Goal: Transaction & Acquisition: Purchase product/service

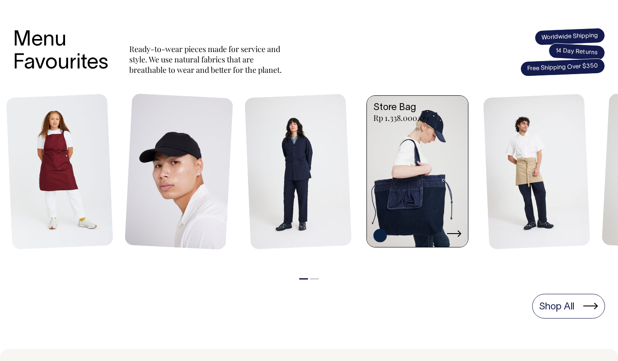
scroll to position [342, 0]
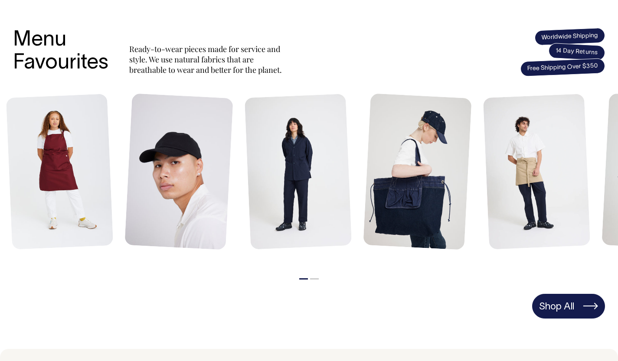
click at [580, 300] on link "Shop All" at bounding box center [568, 306] width 73 height 24
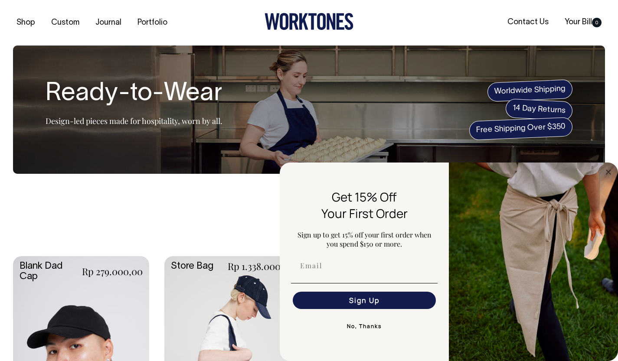
click at [609, 169] on circle "Close dialog" at bounding box center [608, 172] width 10 height 10
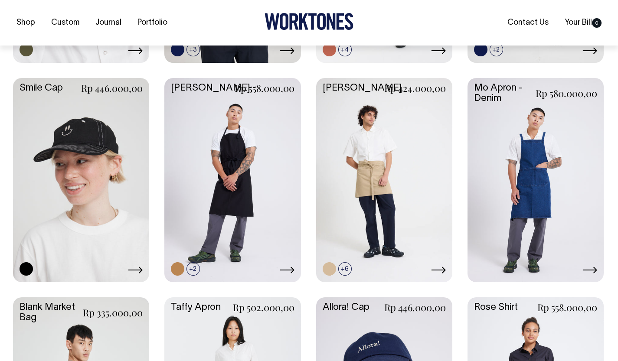
scroll to position [837, 0]
click at [0, 0] on link at bounding box center [0, 0] width 0 height 0
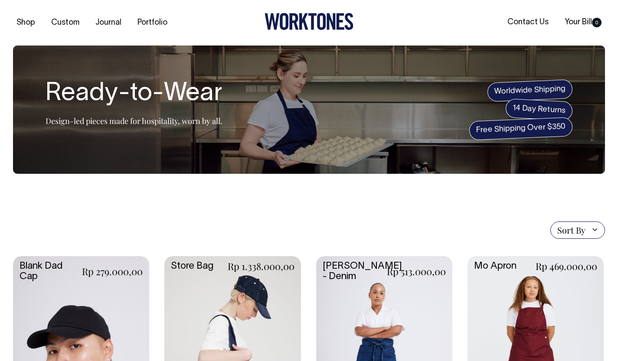
scroll to position [0, 0]
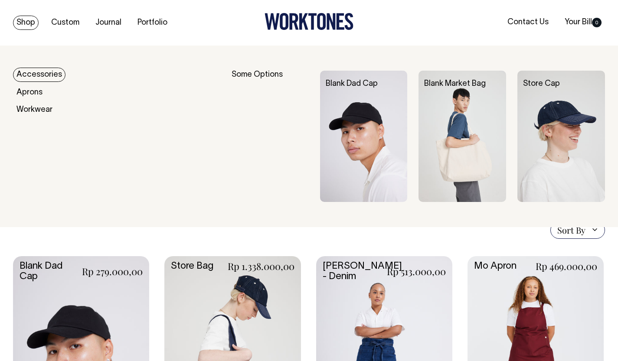
click at [27, 23] on link "Shop" at bounding box center [26, 23] width 26 height 14
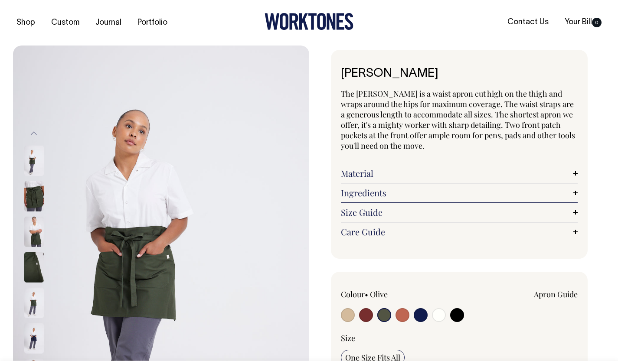
select select "Olive"
click at [384, 314] on input "radio" at bounding box center [384, 315] width 14 height 14
click at [576, 172] on link "Material" at bounding box center [459, 173] width 237 height 10
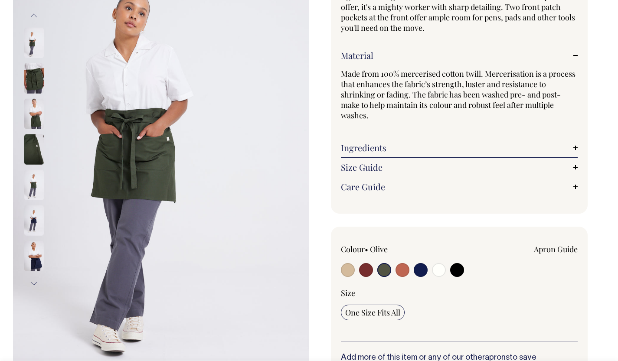
scroll to position [118, 0]
click at [34, 181] on img at bounding box center [34, 184] width 20 height 30
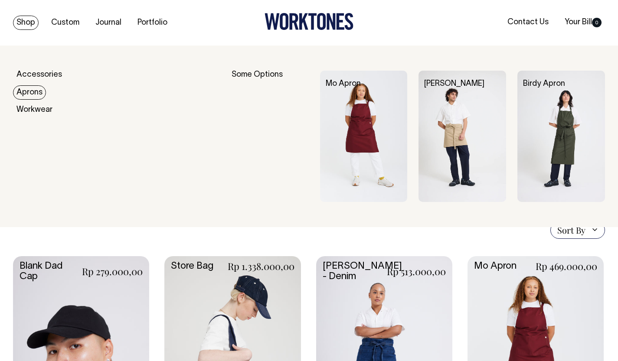
click at [30, 94] on link "Aprons" at bounding box center [29, 92] width 33 height 14
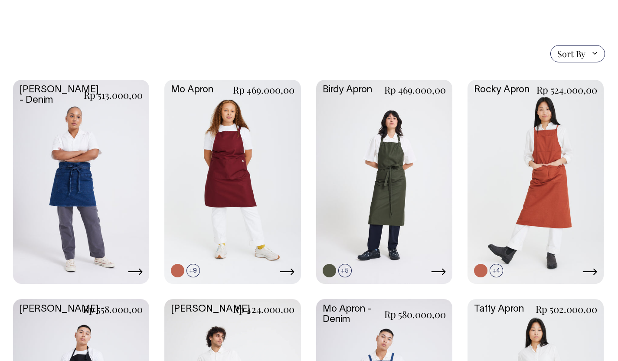
scroll to position [187, 0]
click at [367, 209] on link at bounding box center [384, 180] width 136 height 202
click at [0, 0] on link at bounding box center [0, 0] width 0 height 0
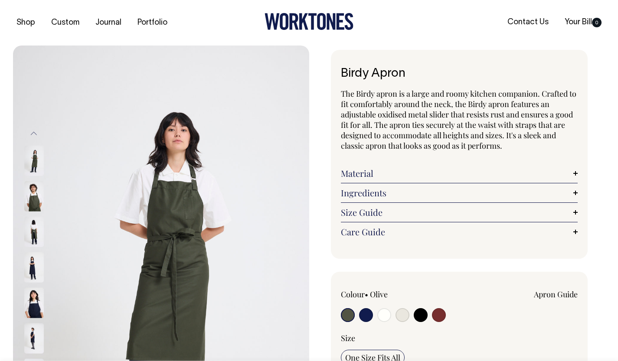
click at [33, 233] on img at bounding box center [34, 232] width 20 height 30
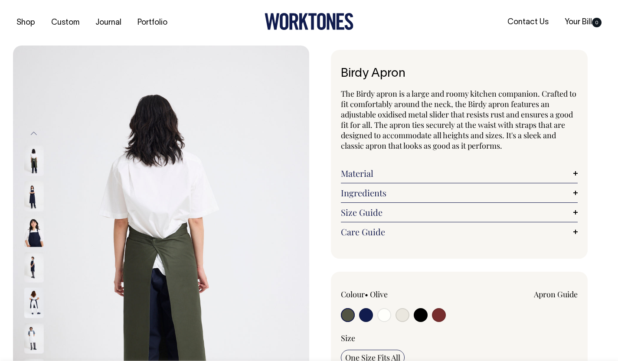
click at [38, 263] on img at bounding box center [34, 267] width 20 height 30
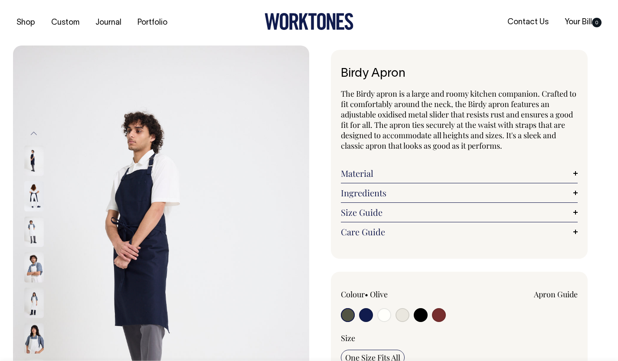
click at [31, 193] on img at bounding box center [34, 196] width 20 height 30
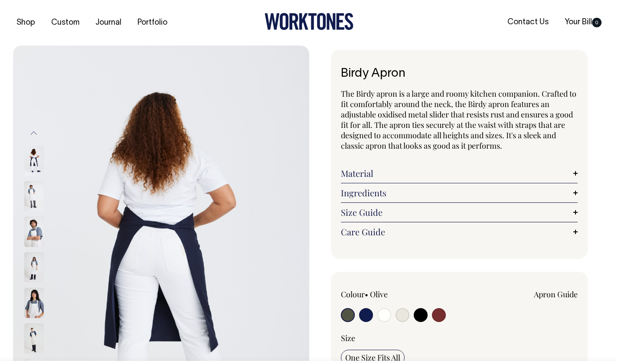
click at [351, 316] on input "radio" at bounding box center [348, 315] width 14 height 14
click at [35, 194] on img at bounding box center [34, 196] width 20 height 30
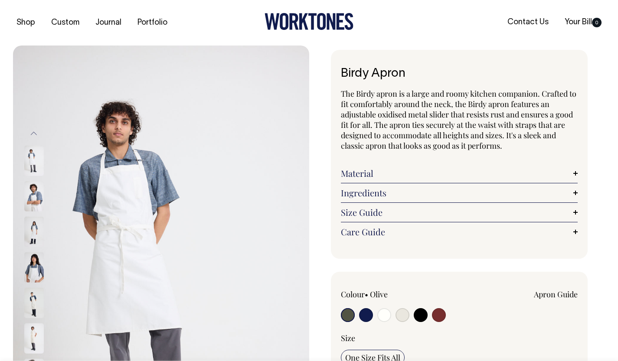
click at [35, 133] on button "Previous" at bounding box center [33, 134] width 13 height 20
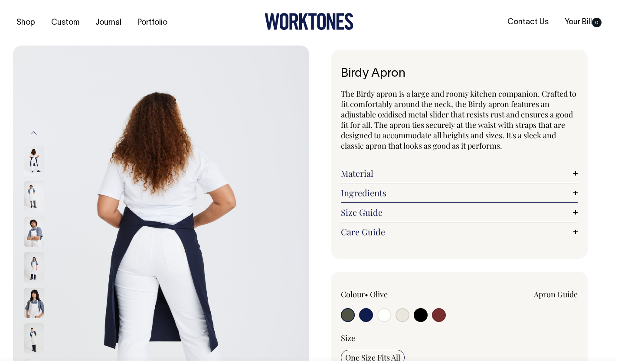
click at [35, 133] on button "Previous" at bounding box center [33, 134] width 13 height 20
click at [34, 129] on button "Previous" at bounding box center [33, 134] width 13 height 20
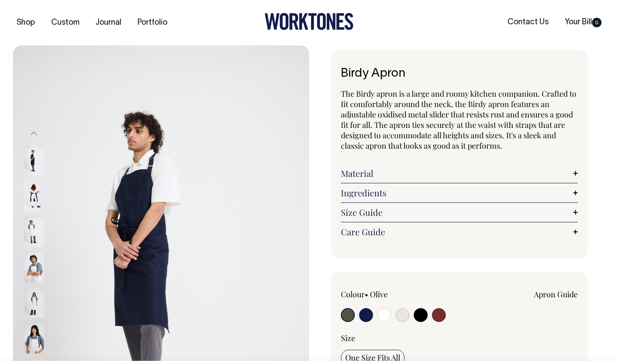
click at [34, 129] on button "Previous" at bounding box center [33, 134] width 13 height 20
click at [364, 317] on input "radio" at bounding box center [366, 315] width 14 height 14
radio input "true"
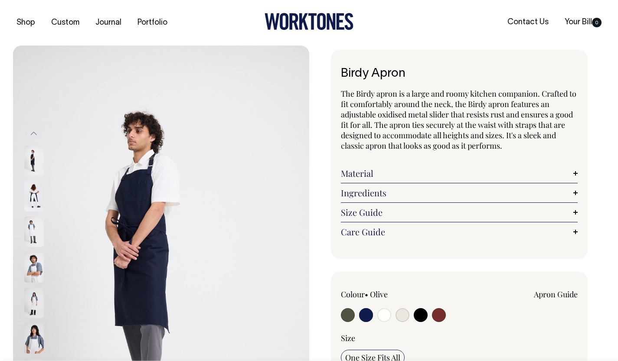
select select "Dark Navy"
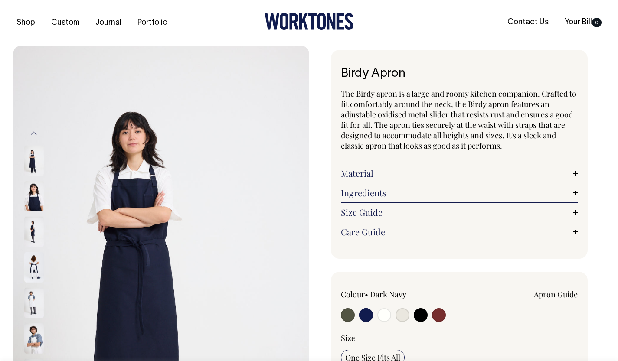
click at [349, 314] on input "radio" at bounding box center [348, 315] width 14 height 14
radio input "true"
select select "Olive"
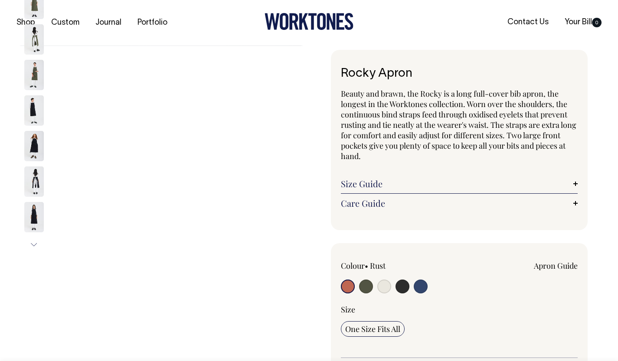
radio input "true"
select select "Olive"
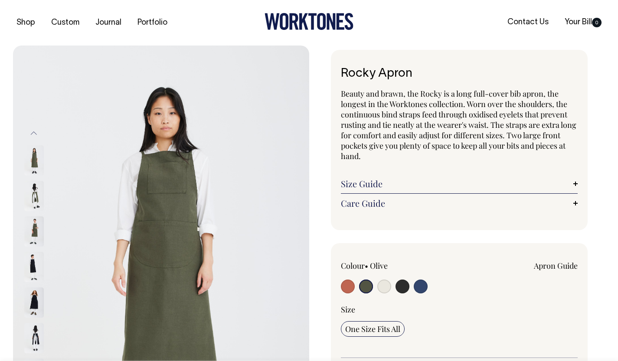
click at [367, 285] on input "radio" at bounding box center [366, 287] width 14 height 14
click at [573, 184] on link "Size Guide" at bounding box center [459, 184] width 237 height 10
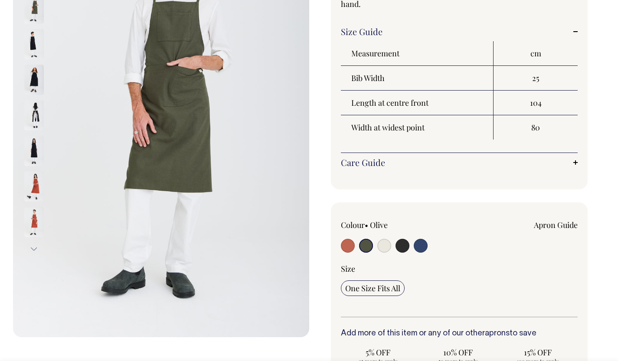
scroll to position [153, 0]
click at [364, 244] on input "radio" at bounding box center [366, 245] width 14 height 14
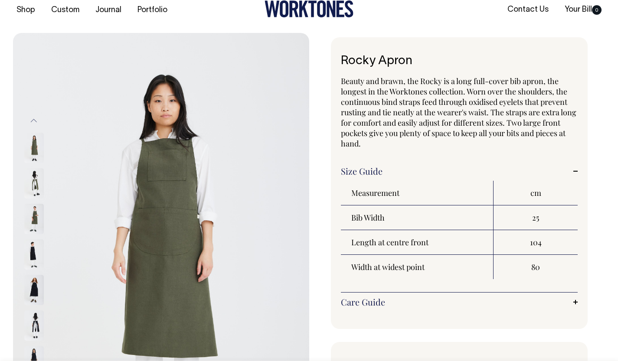
scroll to position [13, 0]
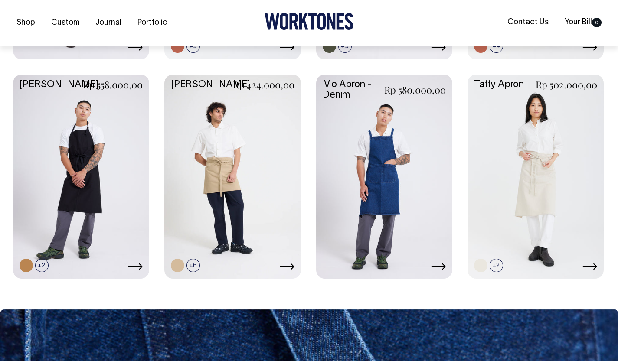
scroll to position [412, 0]
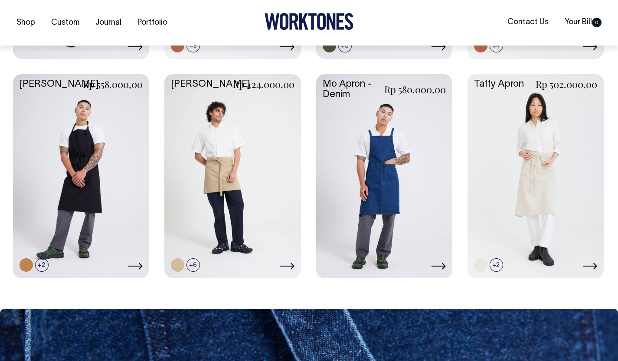
click at [525, 181] on link at bounding box center [535, 175] width 136 height 202
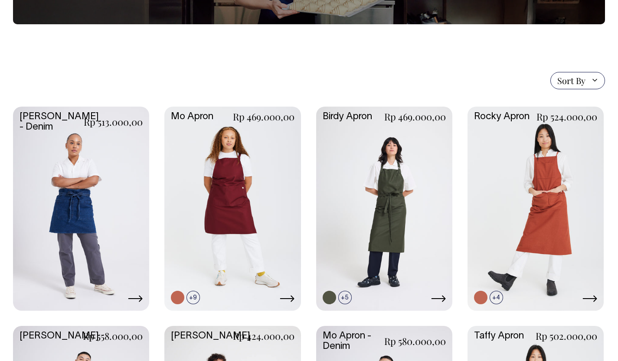
scroll to position [160, 0]
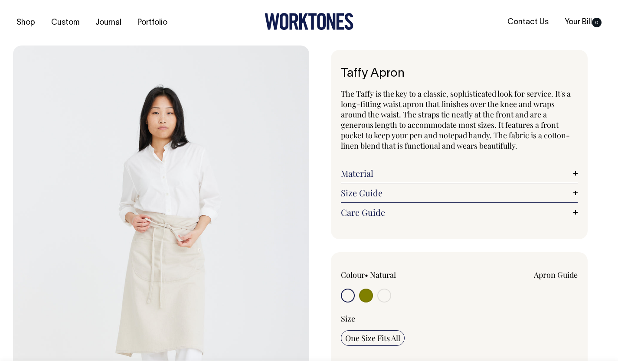
click at [364, 297] on input "radio" at bounding box center [366, 296] width 14 height 14
radio input "true"
click at [364, 297] on input "radio" at bounding box center [366, 296] width 14 height 14
click at [347, 296] on input "radio" at bounding box center [348, 296] width 14 height 14
radio input "true"
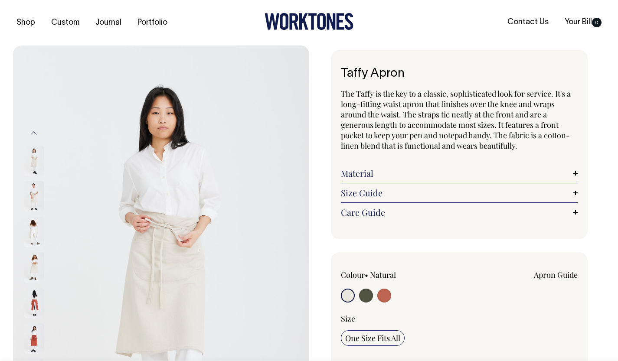
click at [386, 296] on input "radio" at bounding box center [384, 296] width 14 height 14
radio input "true"
select select "Rust"
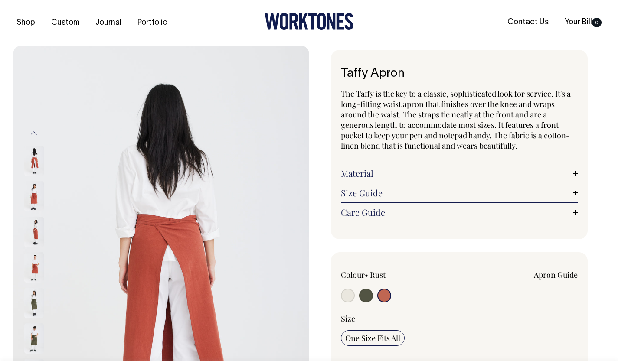
click at [365, 296] on input "radio" at bounding box center [366, 296] width 14 height 14
radio input "true"
select select "Olive"
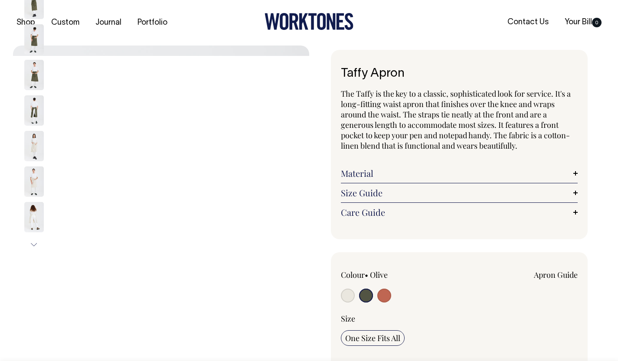
click at [28, 67] on img at bounding box center [34, 75] width 20 height 30
click at [31, 39] on img at bounding box center [34, 39] width 20 height 30
